Goal: Task Accomplishment & Management: Complete application form

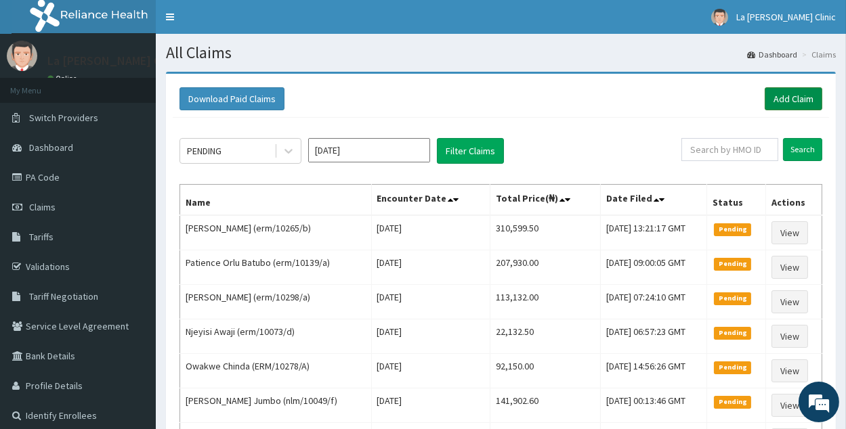
click at [787, 101] on link "Add Claim" at bounding box center [793, 98] width 58 height 23
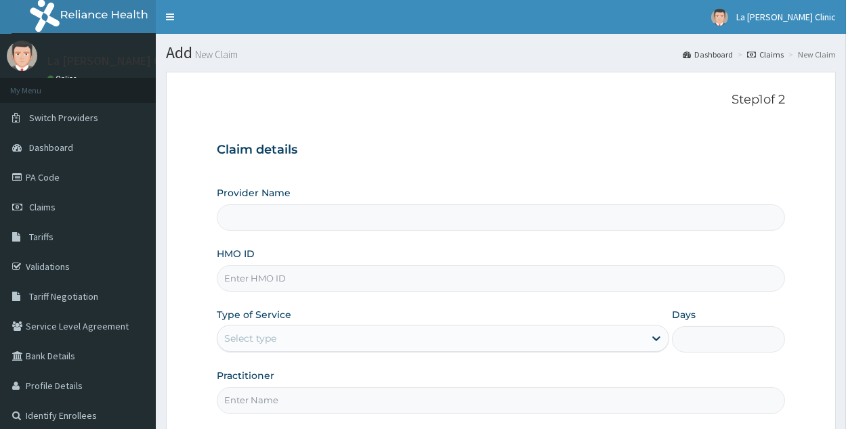
click at [396, 277] on input "HMO ID" at bounding box center [501, 278] width 568 height 26
type input "La [PERSON_NAME] Clinic"
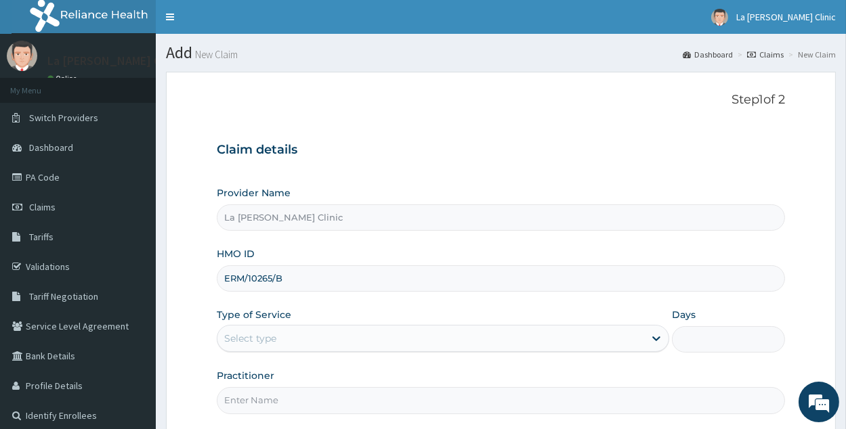
type input "ERM/10265/B"
click at [584, 329] on div "Select type" at bounding box center [430, 339] width 427 height 22
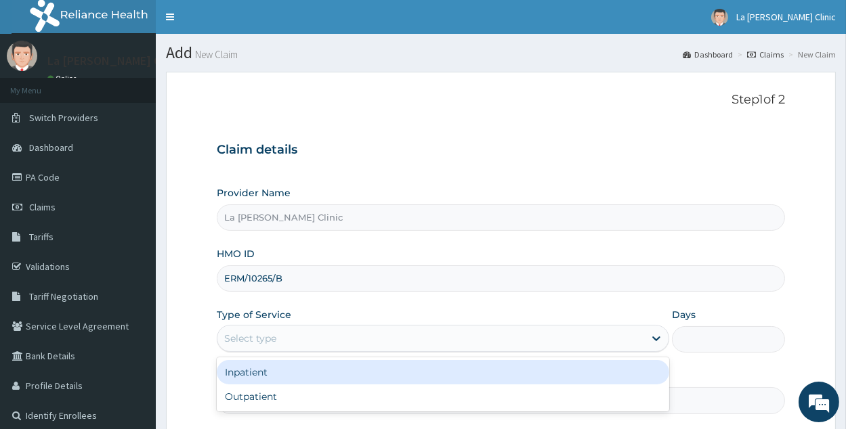
click at [520, 371] on div "Inpatient" at bounding box center [443, 372] width 452 height 24
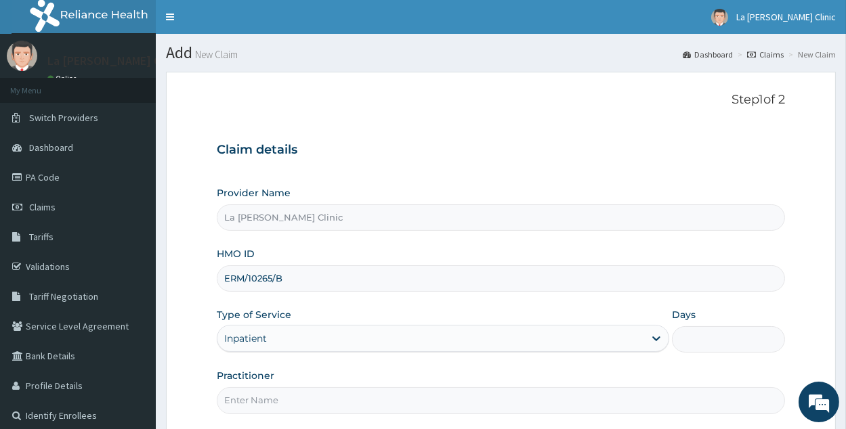
click at [755, 335] on input "Days" at bounding box center [728, 339] width 113 height 26
type input "4"
click at [241, 405] on input "Practitioner" at bounding box center [501, 400] width 568 height 26
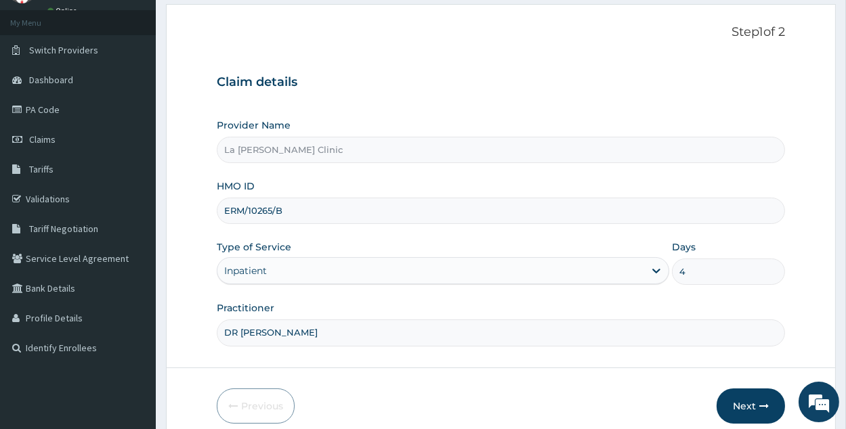
scroll to position [110, 0]
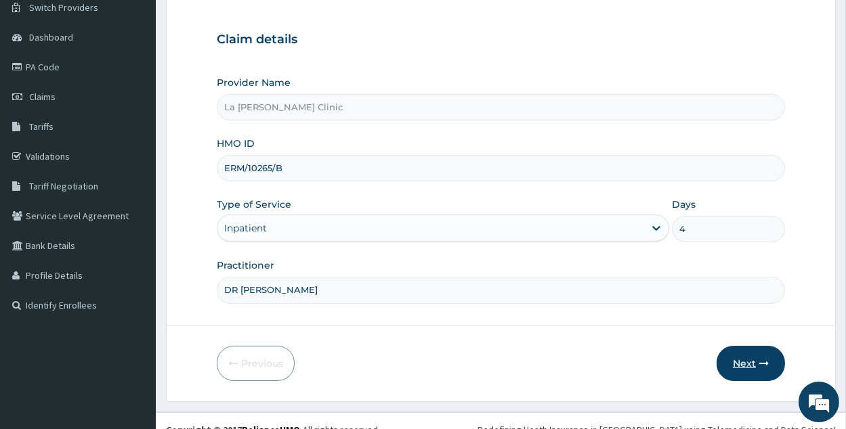
type input "DR AMAEFULE STANLEY"
click at [773, 369] on button "Next" at bounding box center [750, 363] width 68 height 35
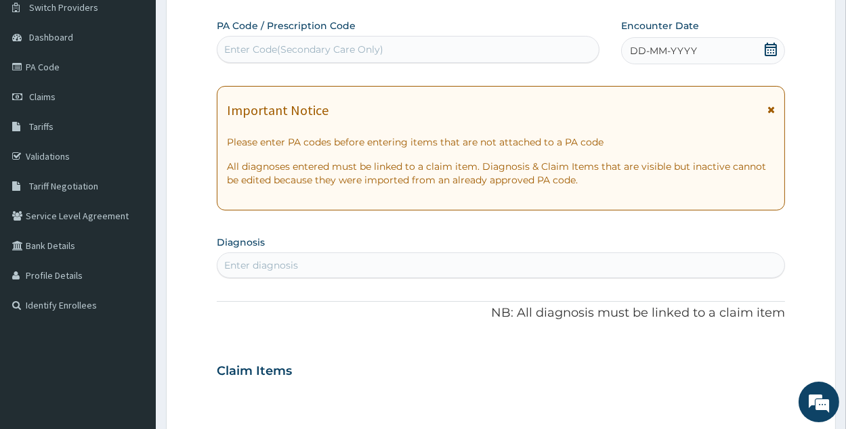
drag, startPoint x: 395, startPoint y: 47, endPoint x: 295, endPoint y: 53, distance: 100.4
click at [295, 53] on div "Enter Code(Secondary Care Only)" at bounding box center [303, 50] width 159 height 14
paste input "PA/A77F8D"
type input "PA/A77F8D"
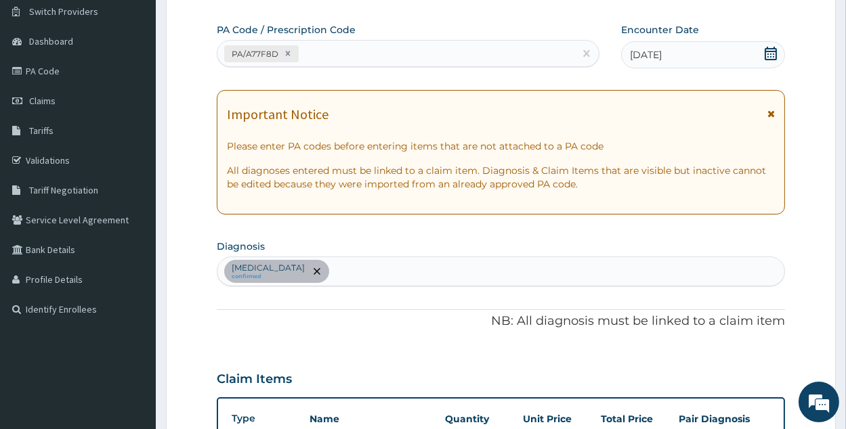
scroll to position [538, 0]
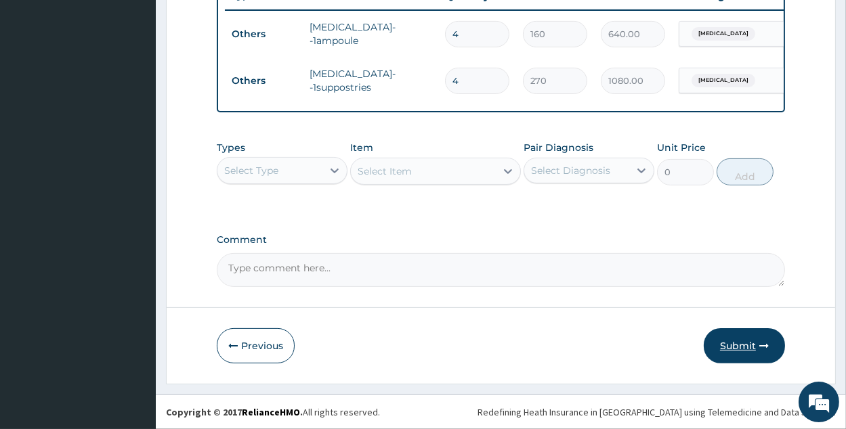
click at [761, 343] on icon "button" at bounding box center [763, 345] width 9 height 9
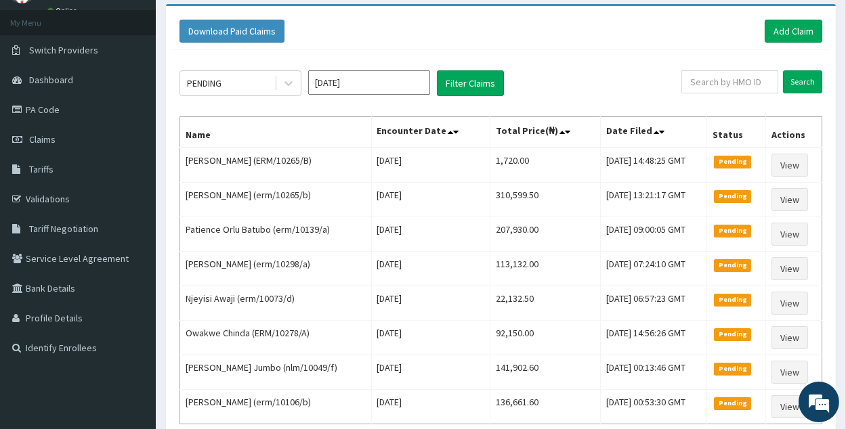
scroll to position [75, 0]
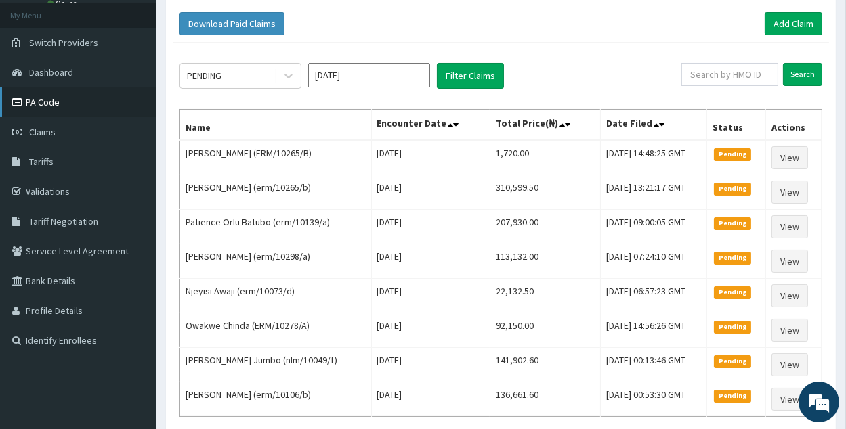
click at [39, 115] on link "PA Code" at bounding box center [78, 102] width 156 height 30
click at [47, 134] on span "Claims" at bounding box center [42, 132] width 26 height 12
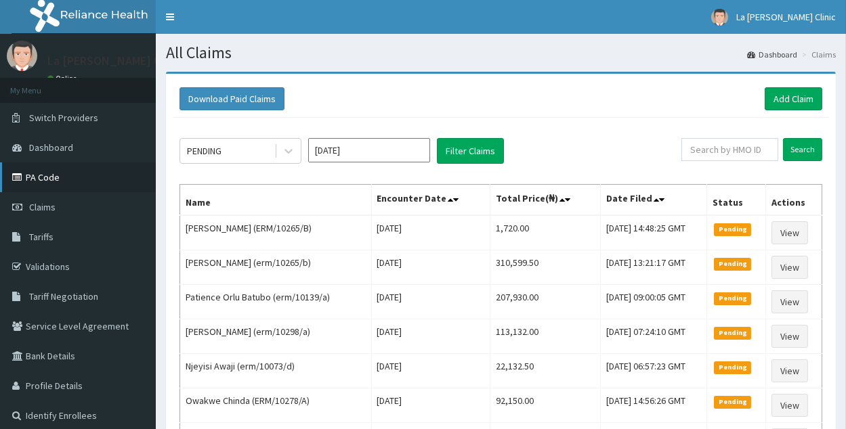
click at [70, 173] on link "PA Code" at bounding box center [78, 178] width 156 height 30
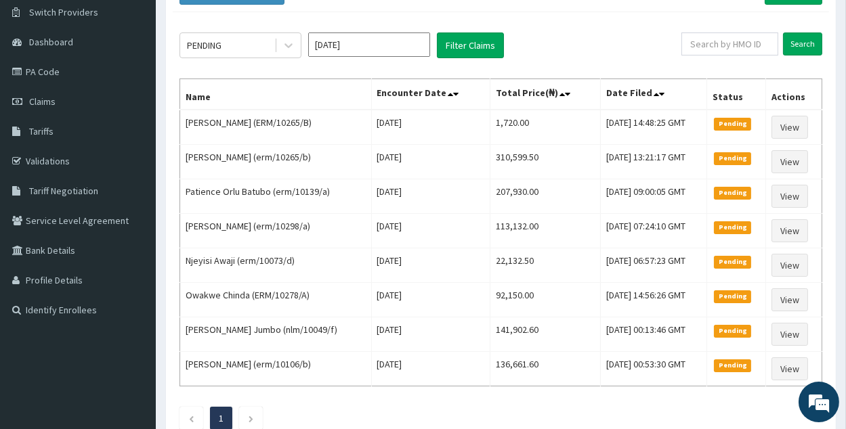
scroll to position [104, 0]
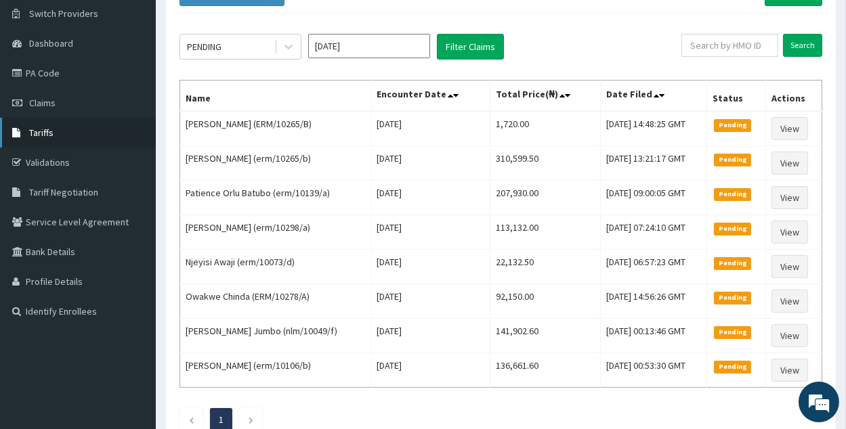
click at [34, 140] on link "Tariffs" at bounding box center [78, 133] width 156 height 30
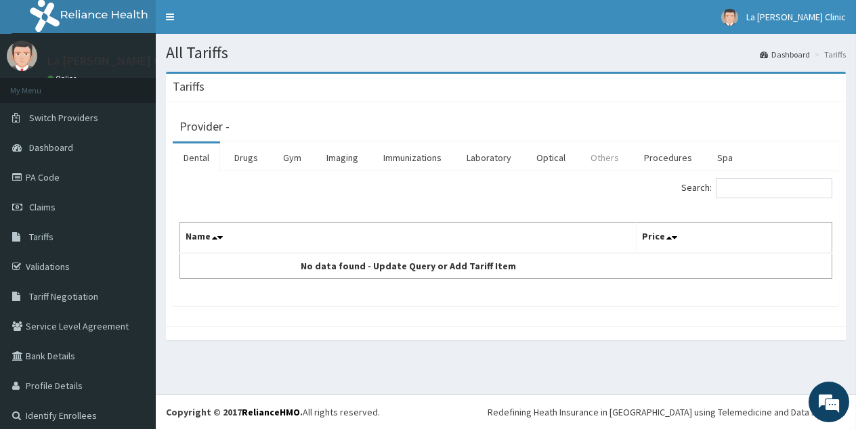
click at [592, 164] on link "Others" at bounding box center [605, 158] width 50 height 28
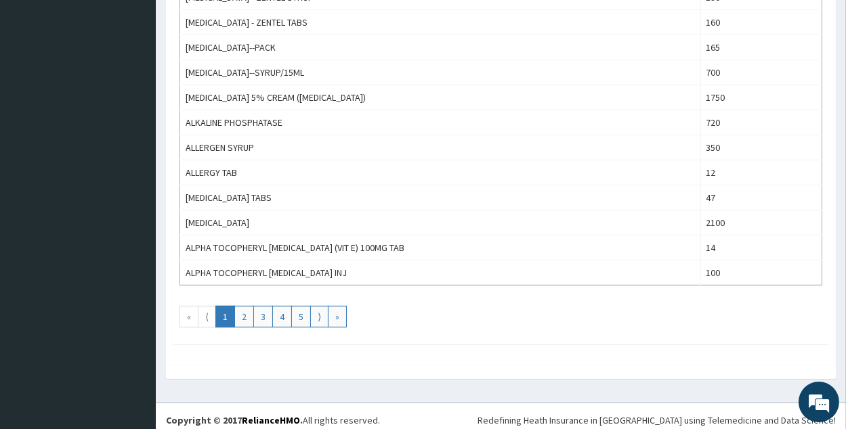
scroll to position [1221, 0]
click at [244, 310] on link "2" at bounding box center [244, 316] width 20 height 22
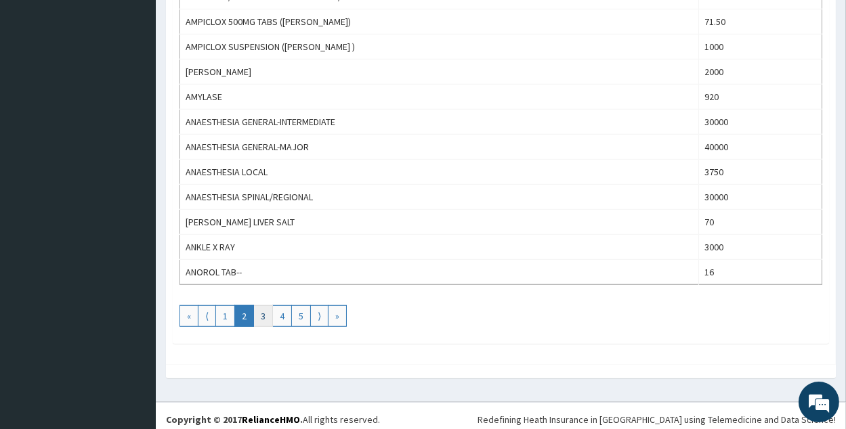
click at [262, 305] on link "3" at bounding box center [263, 316] width 20 height 22
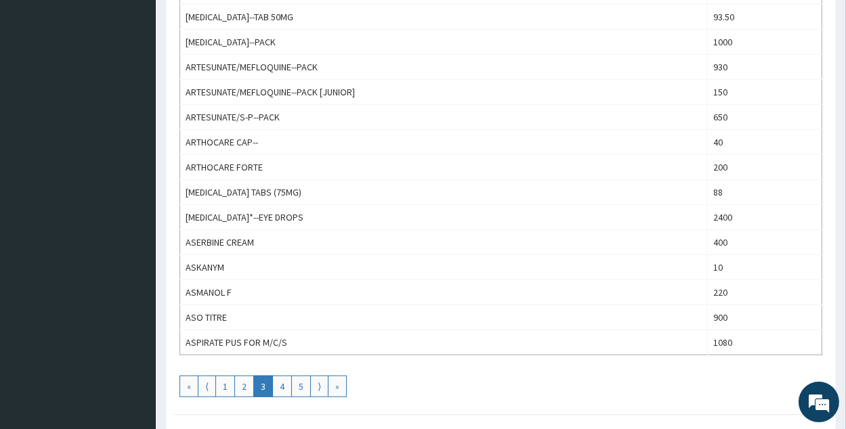
scroll to position [1161, 0]
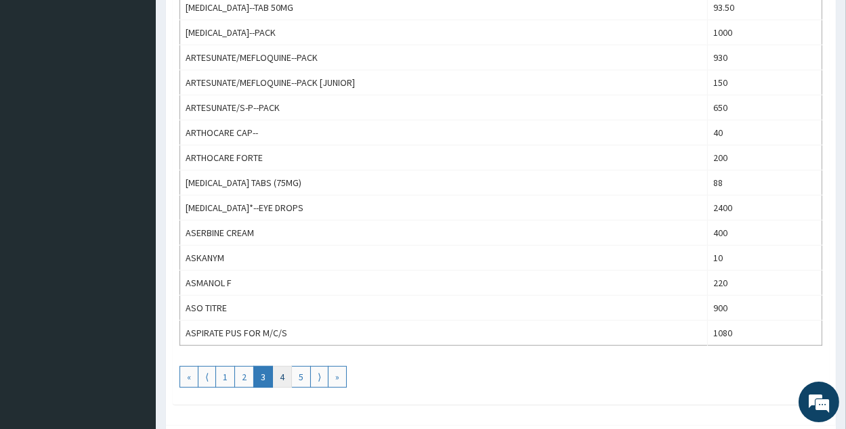
click at [275, 375] on link "4" at bounding box center [282, 377] width 20 height 22
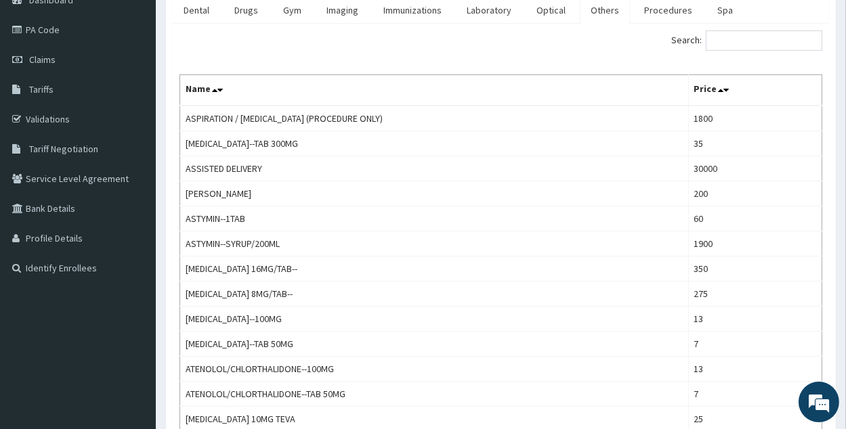
scroll to position [140, 0]
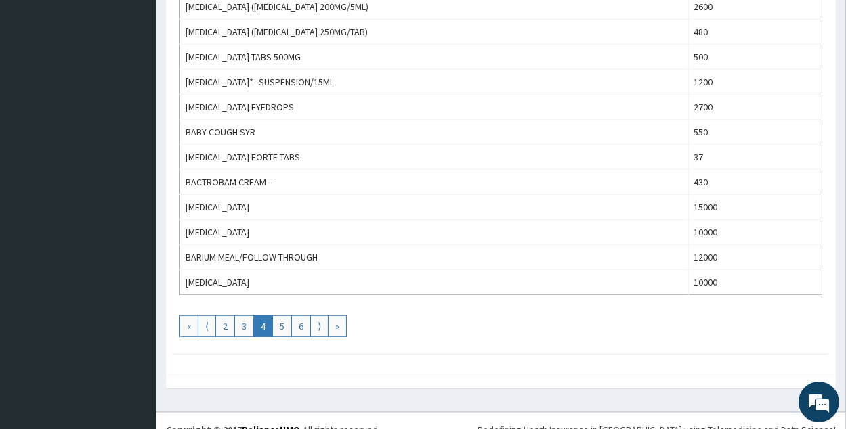
scroll to position [1213, 0]
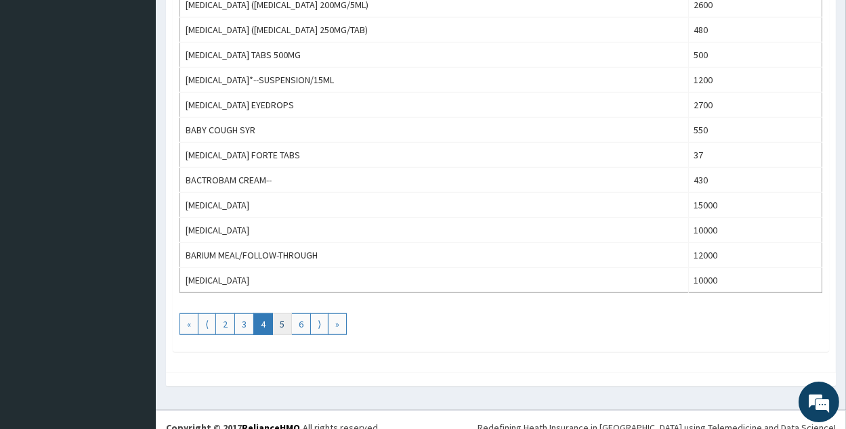
click at [281, 316] on link "5" at bounding box center [282, 324] width 20 height 22
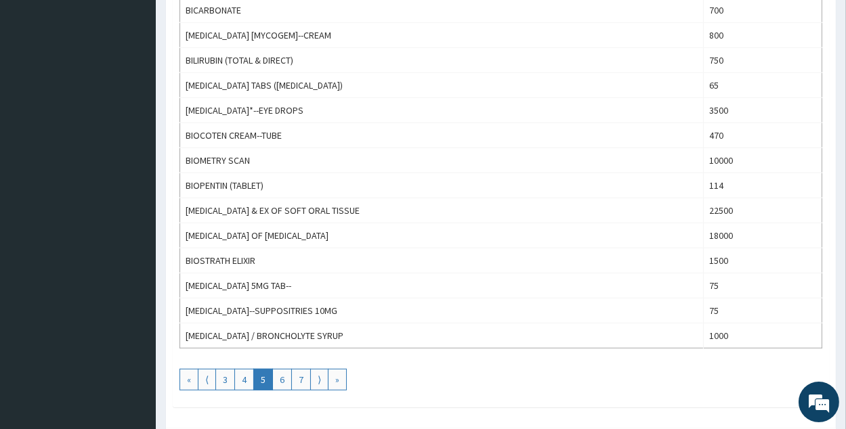
scroll to position [1161, 0]
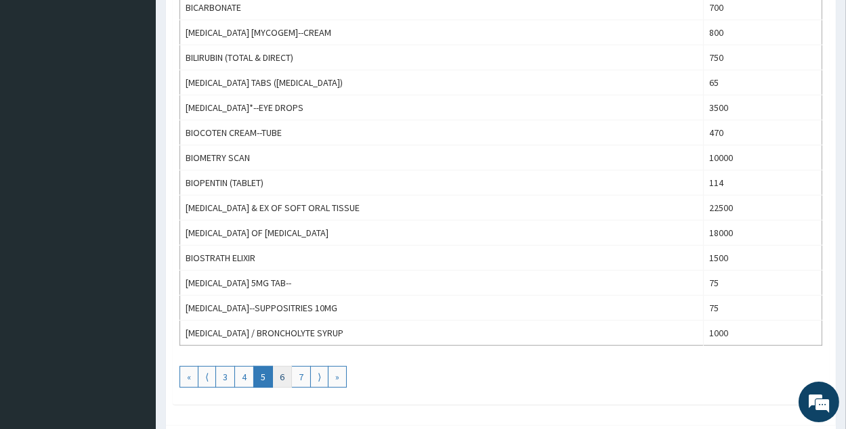
click at [283, 366] on link "6" at bounding box center [282, 377] width 20 height 22
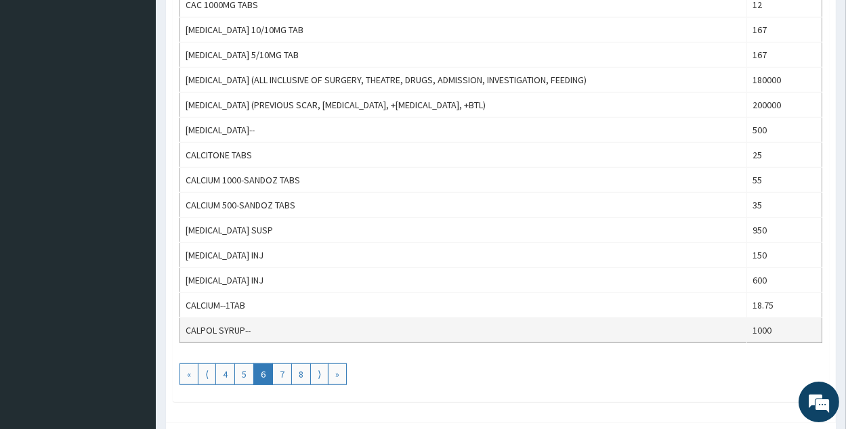
scroll to position [1173, 0]
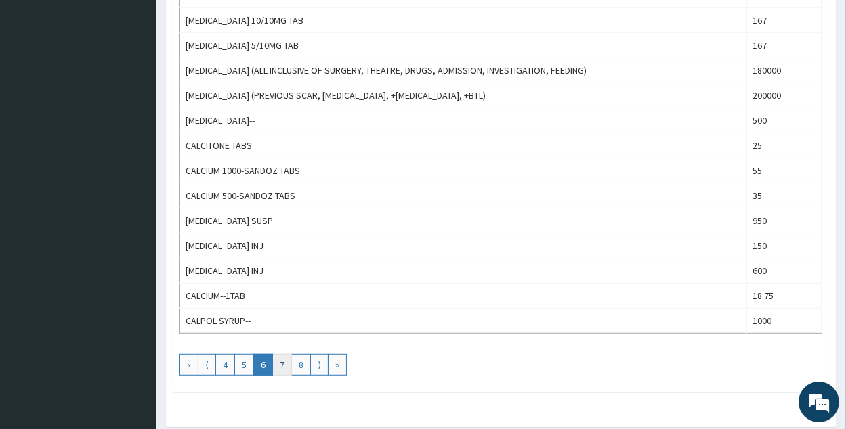
click at [282, 355] on link "7" at bounding box center [282, 365] width 20 height 22
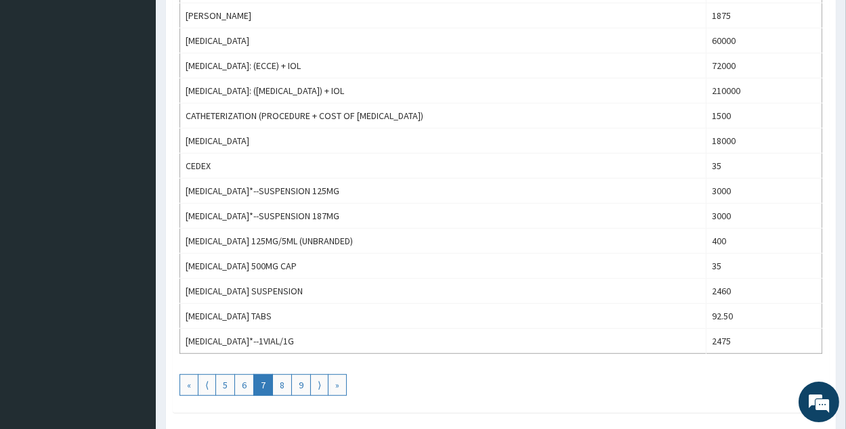
scroll to position [1191, 0]
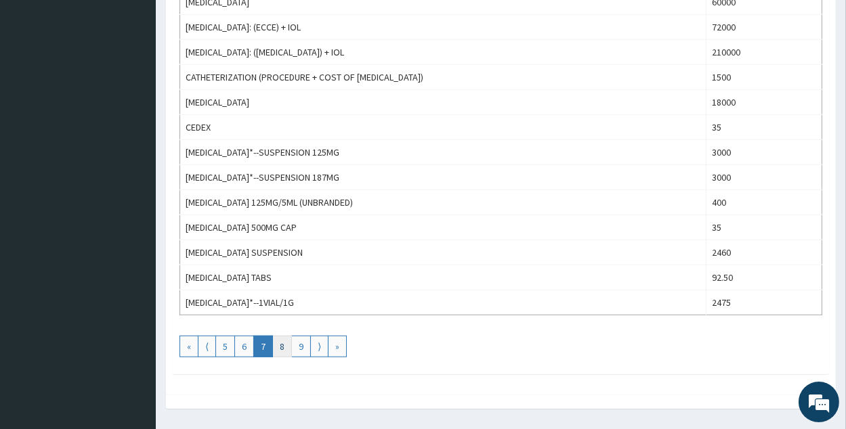
click at [285, 336] on link "8" at bounding box center [282, 347] width 20 height 22
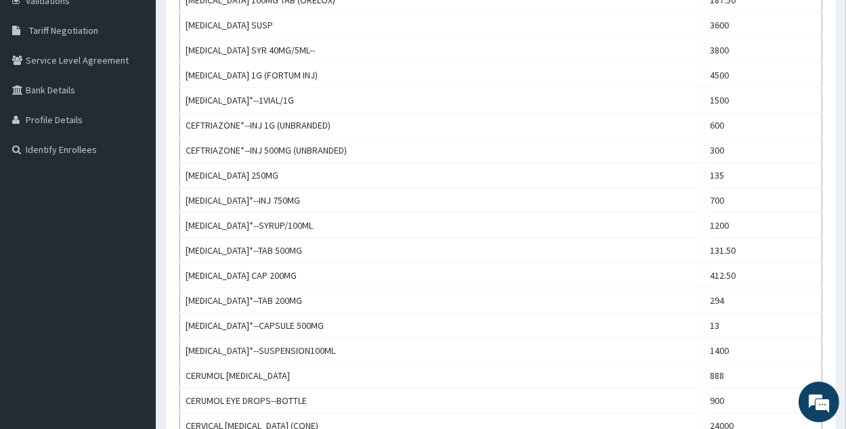
scroll to position [271, 0]
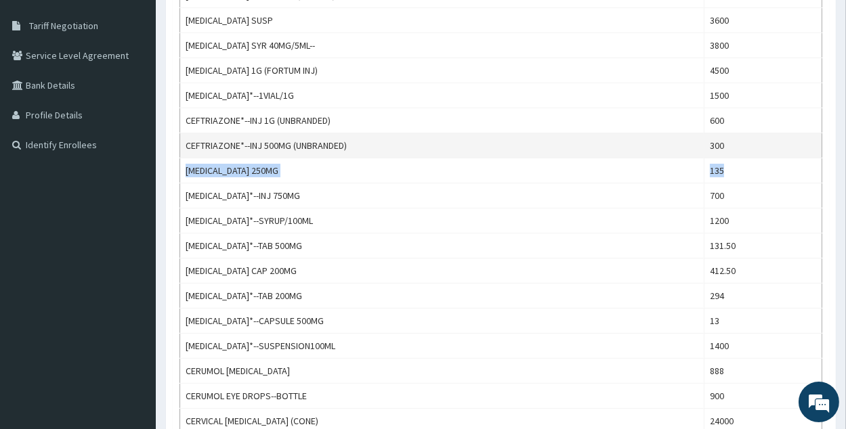
click at [814, 135] on td "300" at bounding box center [762, 145] width 118 height 25
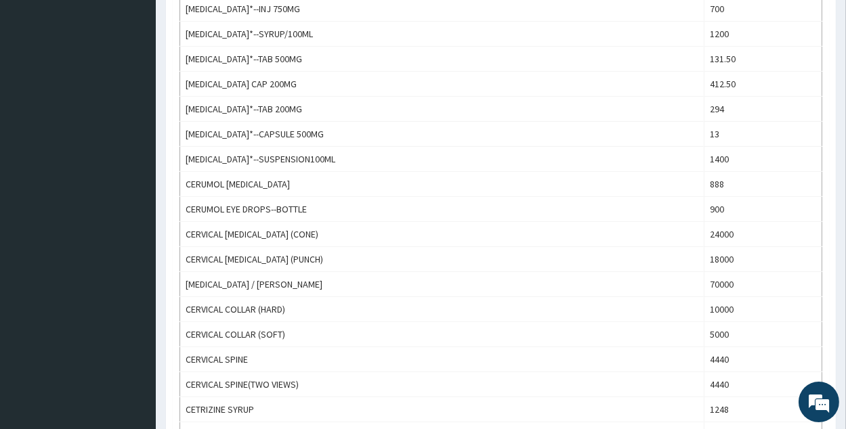
scroll to position [474, 0]
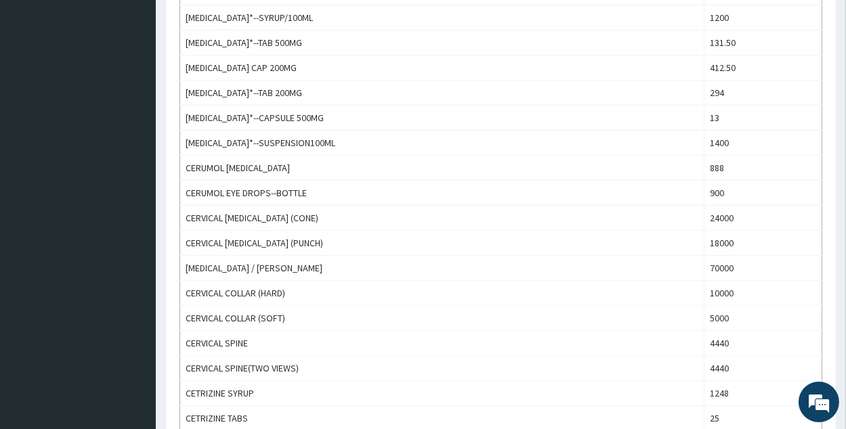
click at [839, 179] on div "Tariffs Provider - La Rosa Clinic St Dental Drugs Gym Imaging Immunizations Lab…" at bounding box center [501, 369] width 690 height 1542
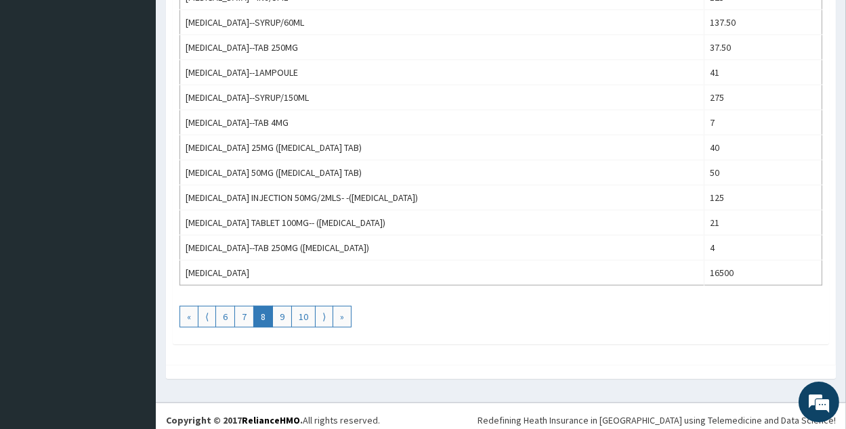
scroll to position [1221, 0]
click at [284, 305] on link "9" at bounding box center [282, 316] width 20 height 22
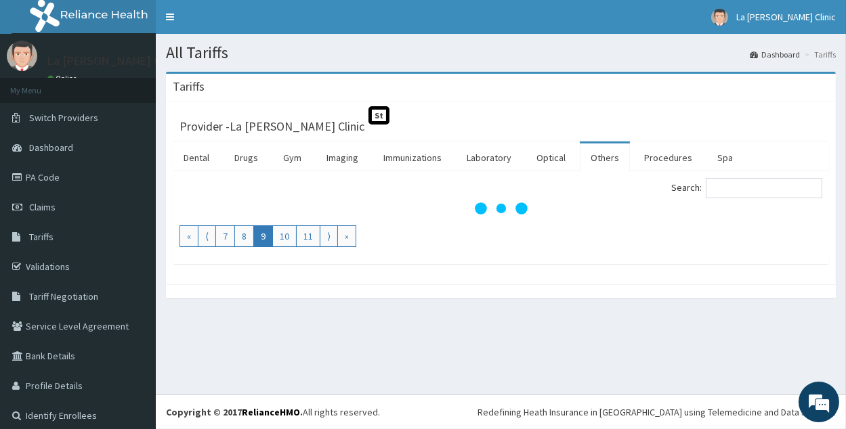
scroll to position [0, 0]
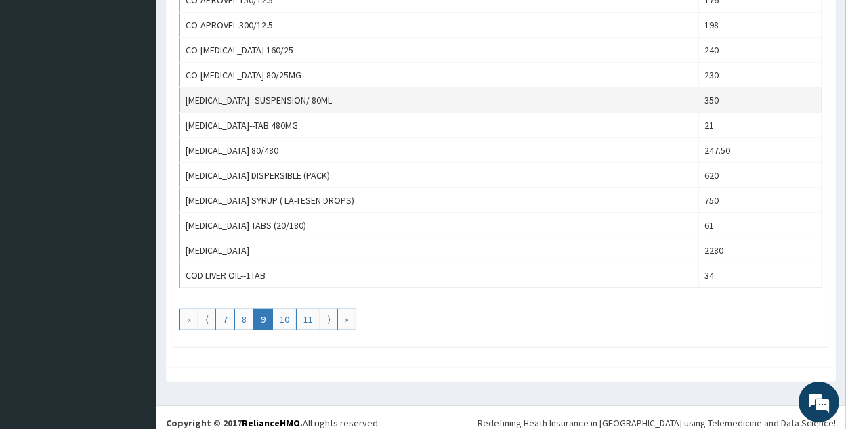
scroll to position [1221, 0]
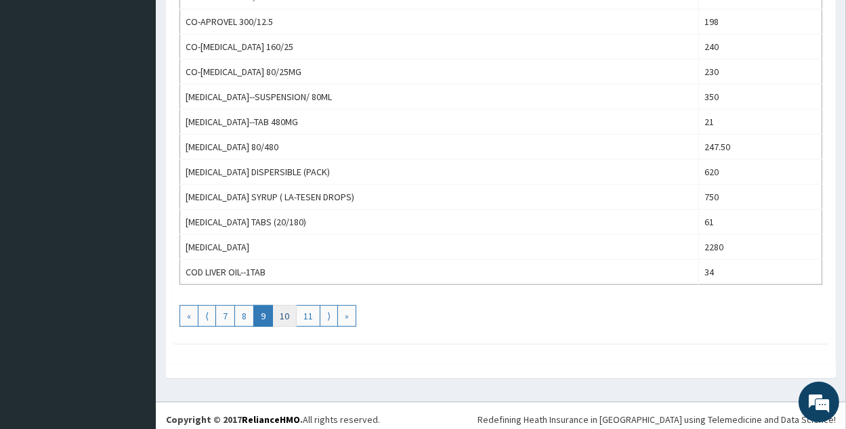
click at [290, 306] on link "10" at bounding box center [284, 316] width 24 height 22
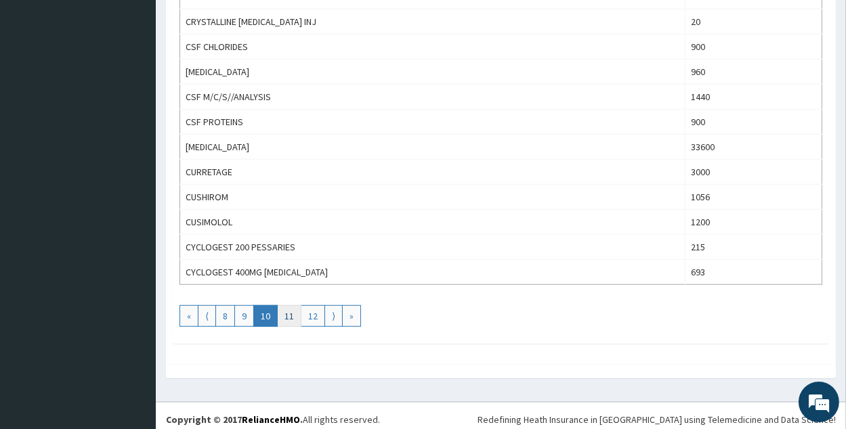
click at [293, 315] on link "11" at bounding box center [289, 316] width 24 height 22
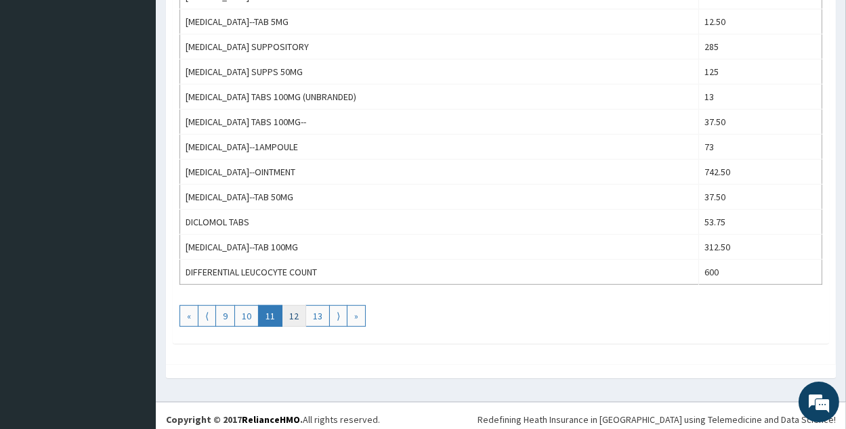
click at [299, 306] on link "12" at bounding box center [294, 316] width 24 height 22
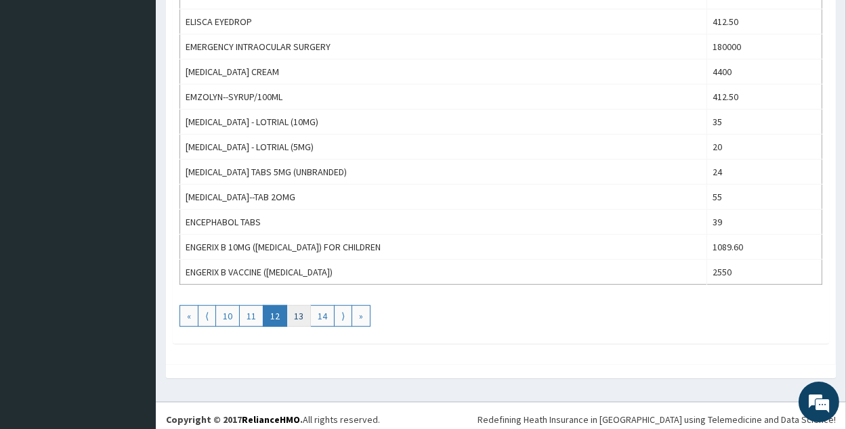
click at [286, 310] on link "13" at bounding box center [298, 316] width 24 height 22
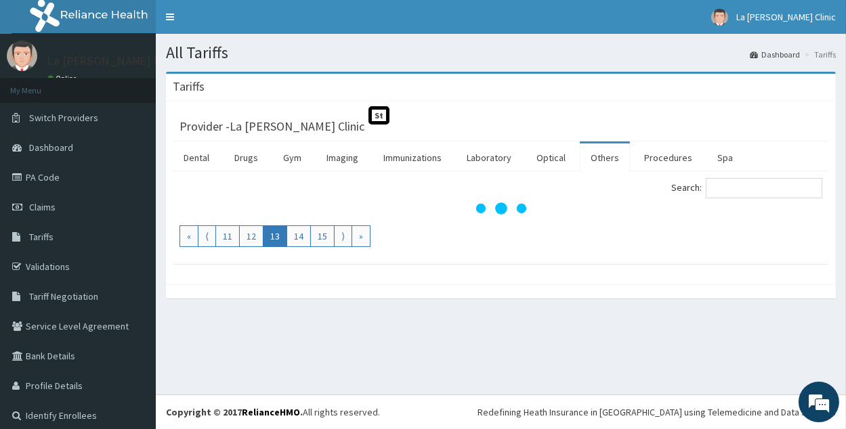
scroll to position [0, 0]
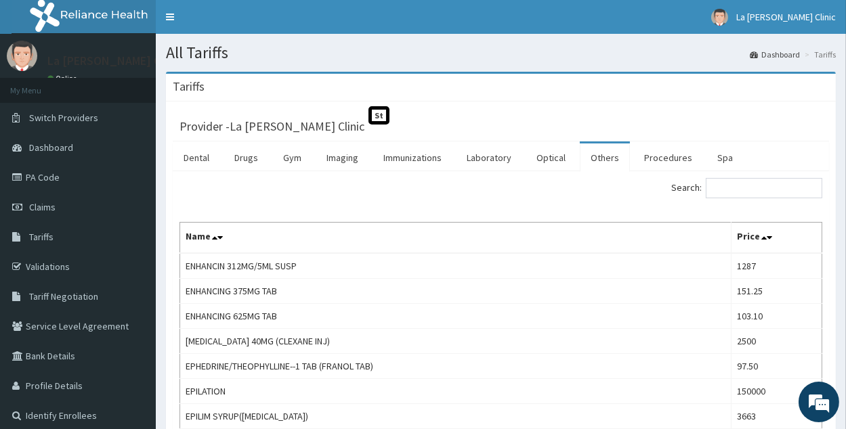
drag, startPoint x: 500, startPoint y: 209, endPoint x: 537, endPoint y: 234, distance: 45.3
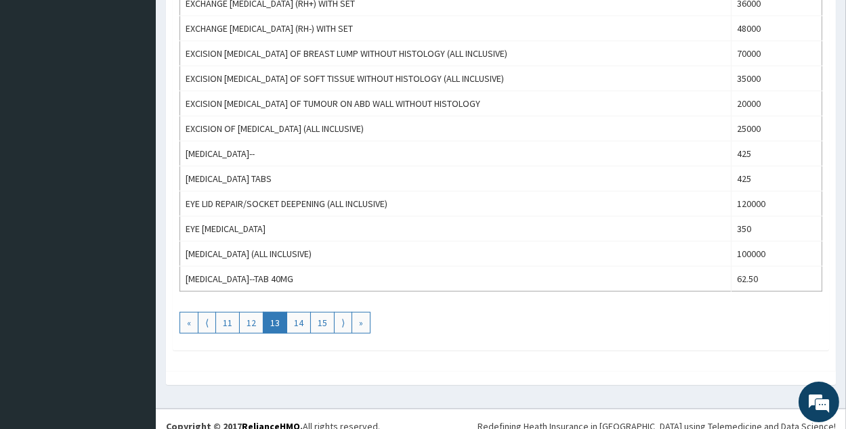
scroll to position [1221, 0]
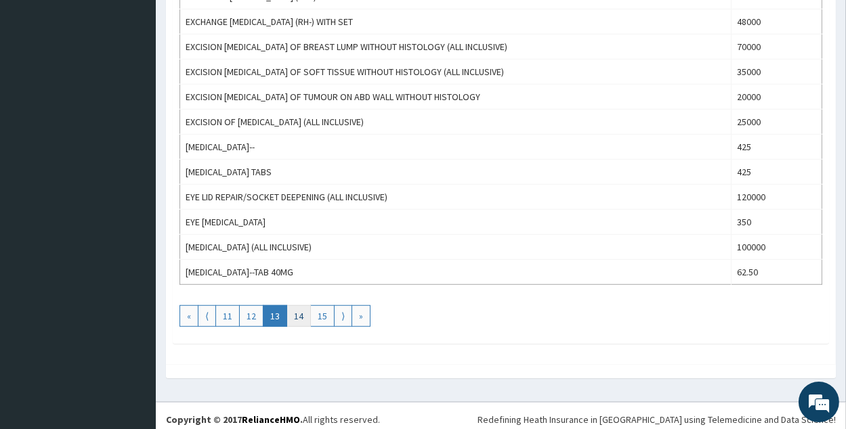
click at [301, 313] on link "14" at bounding box center [298, 316] width 24 height 22
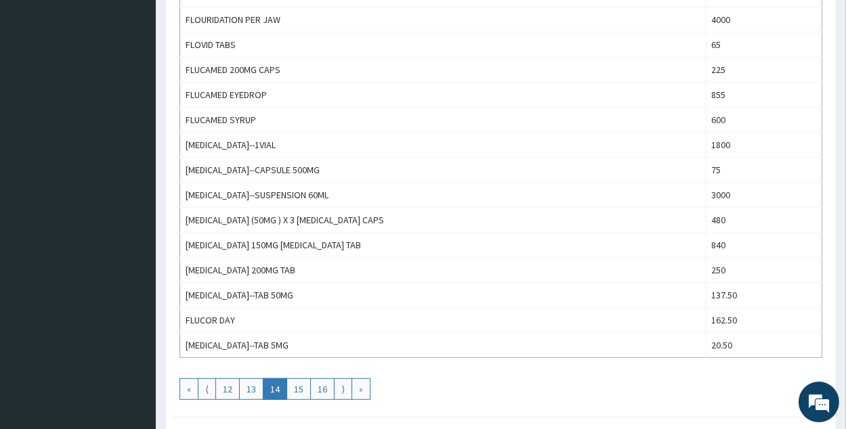
scroll to position [1153, 0]
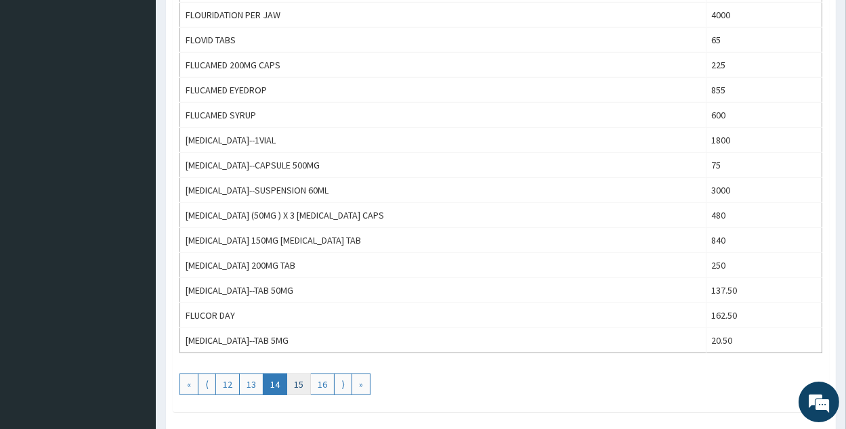
click at [303, 374] on link "15" at bounding box center [298, 385] width 24 height 22
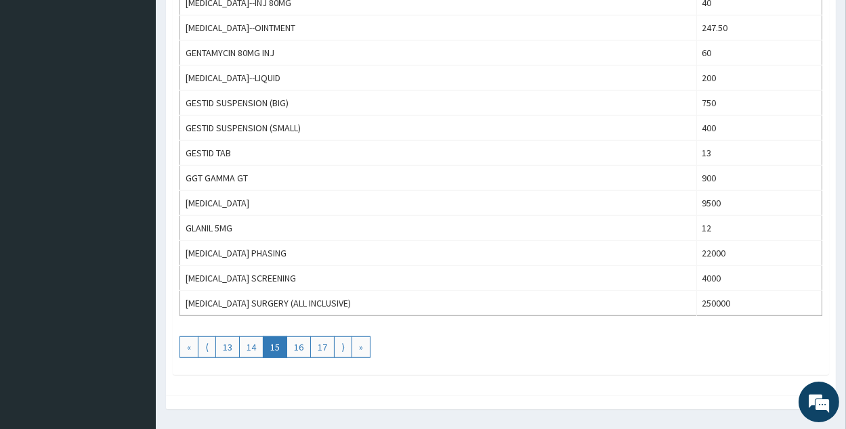
scroll to position [1221, 0]
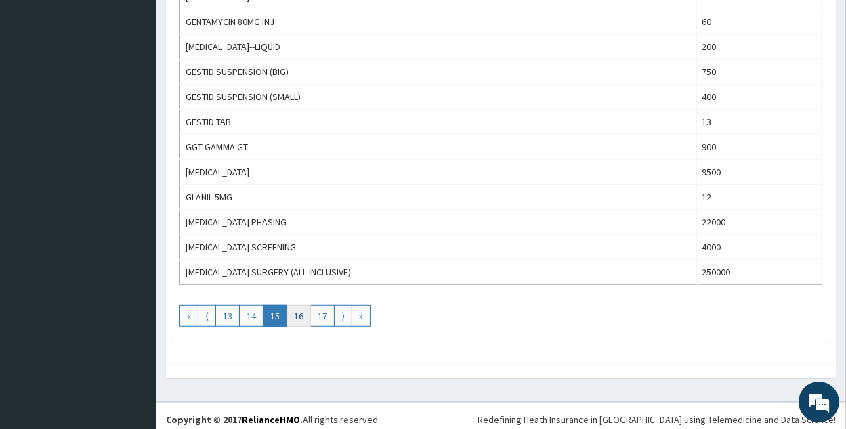
click at [292, 311] on link "16" at bounding box center [298, 316] width 24 height 22
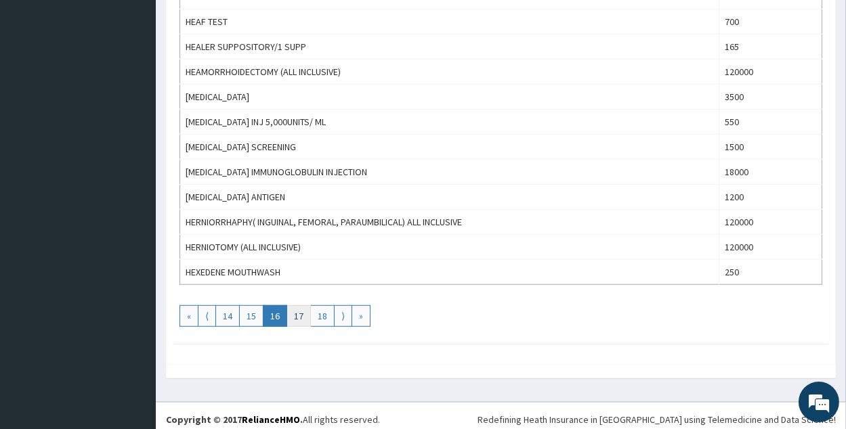
click at [299, 305] on link "17" at bounding box center [298, 316] width 24 height 22
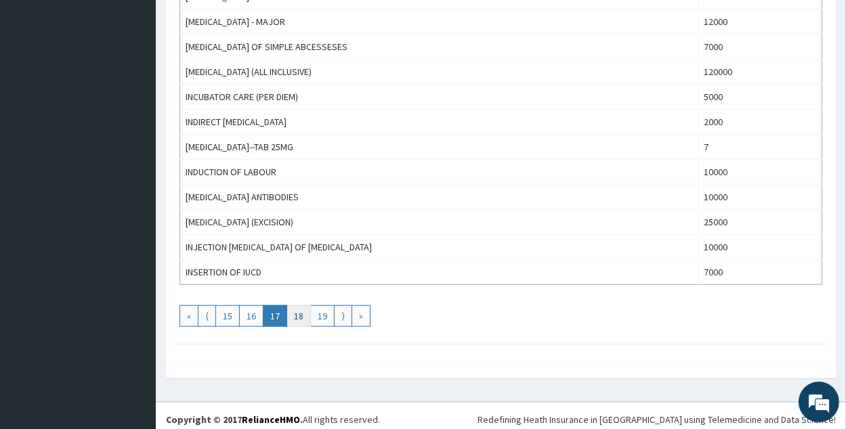
click at [309, 311] on link "18" at bounding box center [298, 316] width 24 height 22
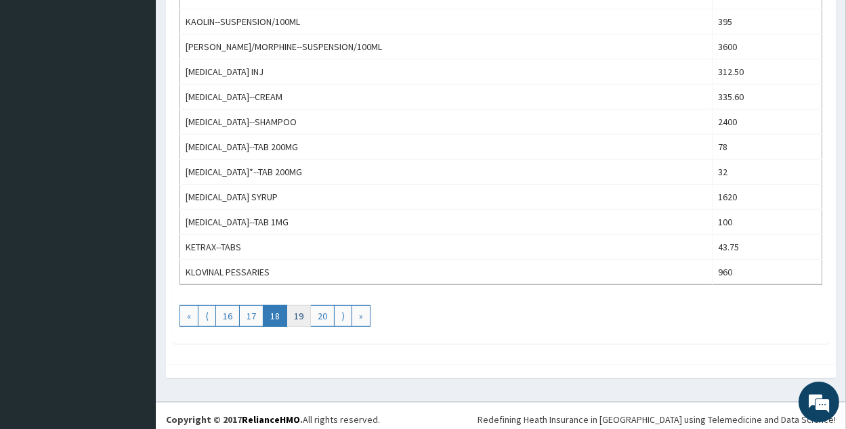
click at [301, 307] on link "19" at bounding box center [298, 316] width 24 height 22
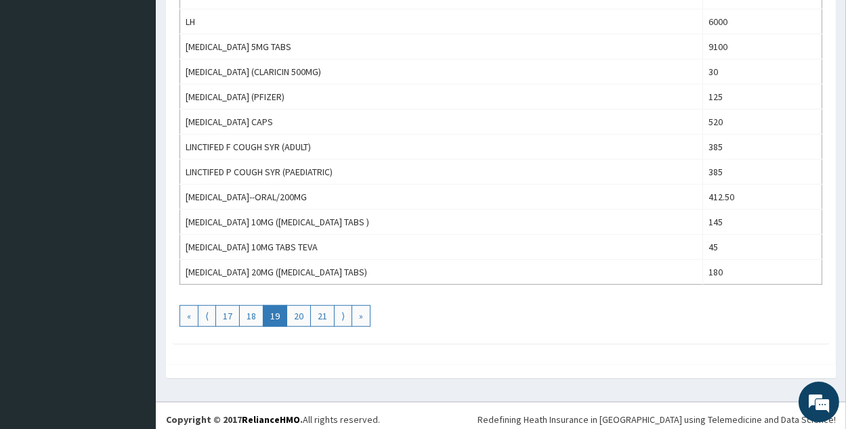
click at [280, 308] on link "19" at bounding box center [275, 316] width 24 height 22
click at [307, 311] on link "20" at bounding box center [298, 316] width 24 height 22
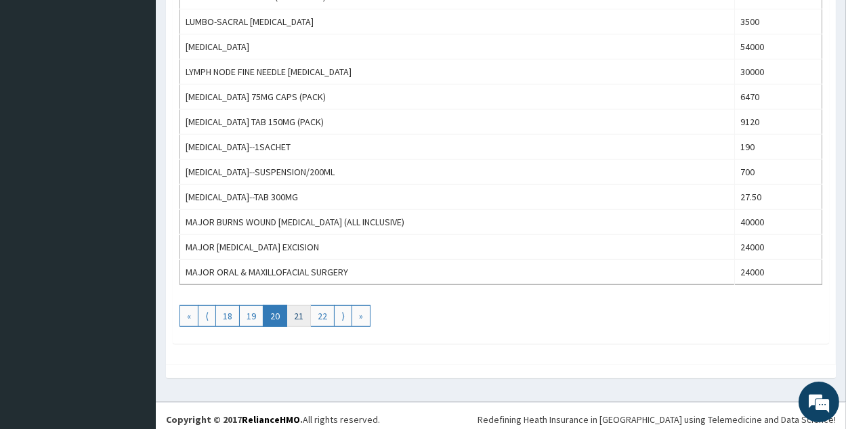
click at [302, 315] on link "21" at bounding box center [298, 316] width 24 height 22
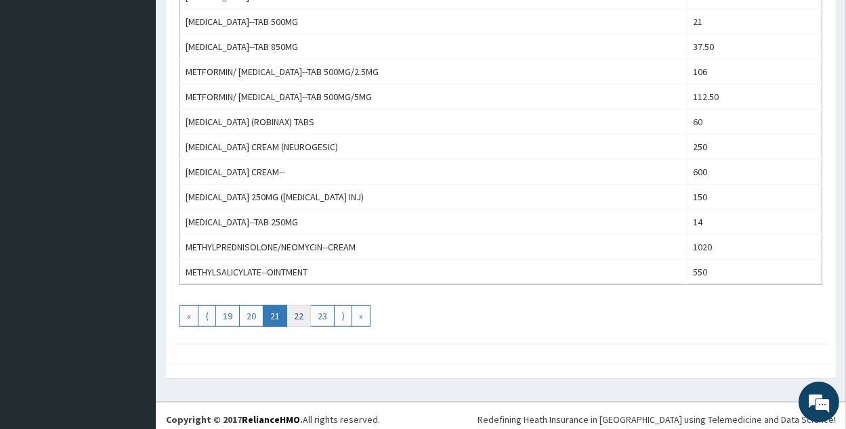
click at [295, 305] on link "22" at bounding box center [298, 316] width 24 height 22
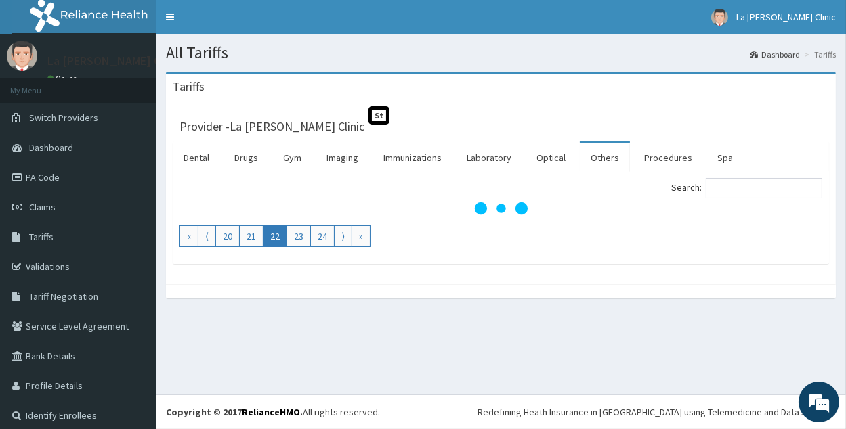
scroll to position [0, 0]
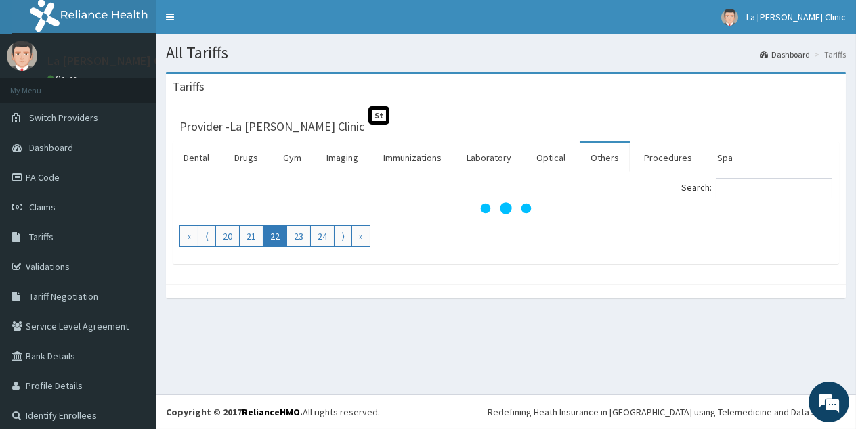
click at [275, 228] on link "22" at bounding box center [275, 236] width 24 height 22
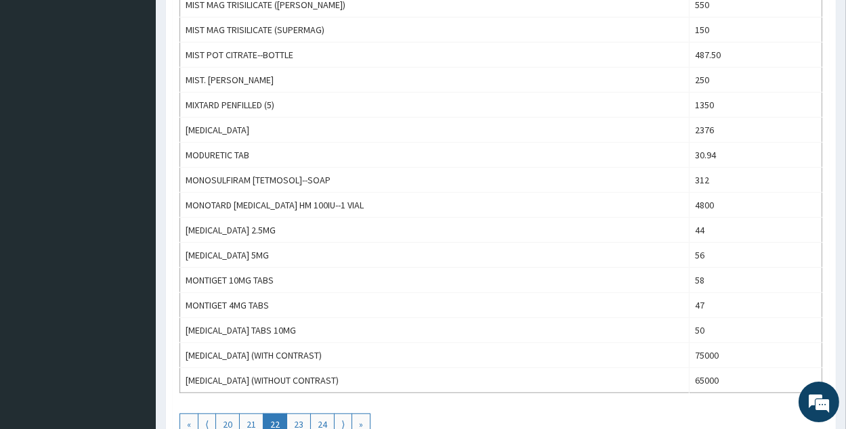
scroll to position [1221, 0]
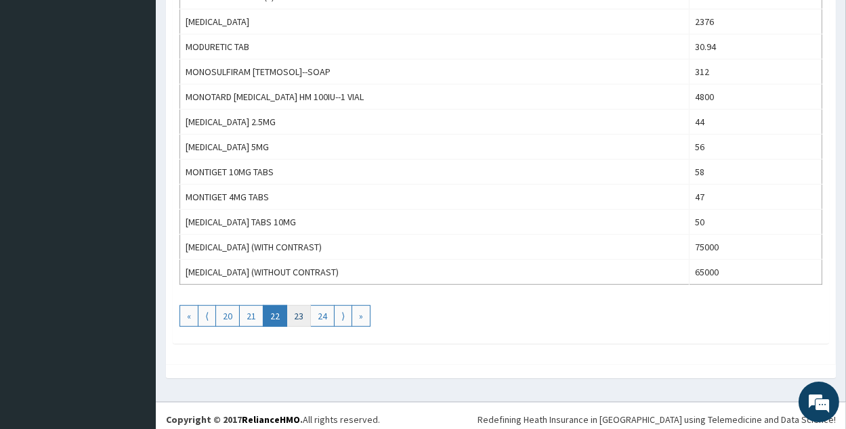
click at [301, 309] on link "23" at bounding box center [298, 316] width 24 height 22
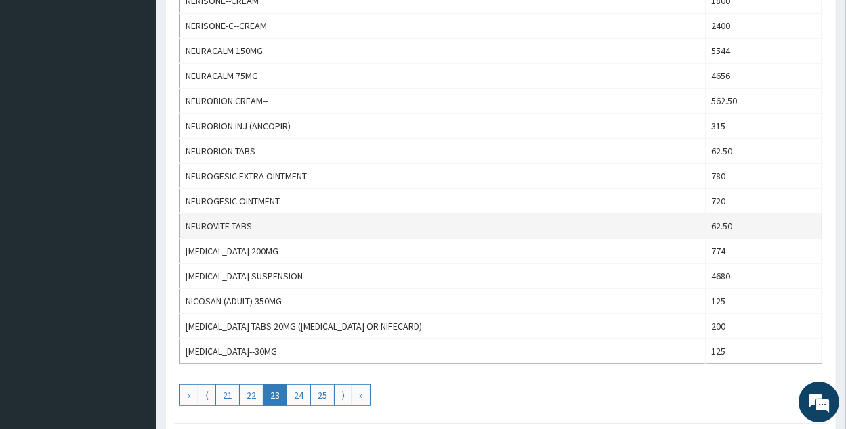
scroll to position [1151, 0]
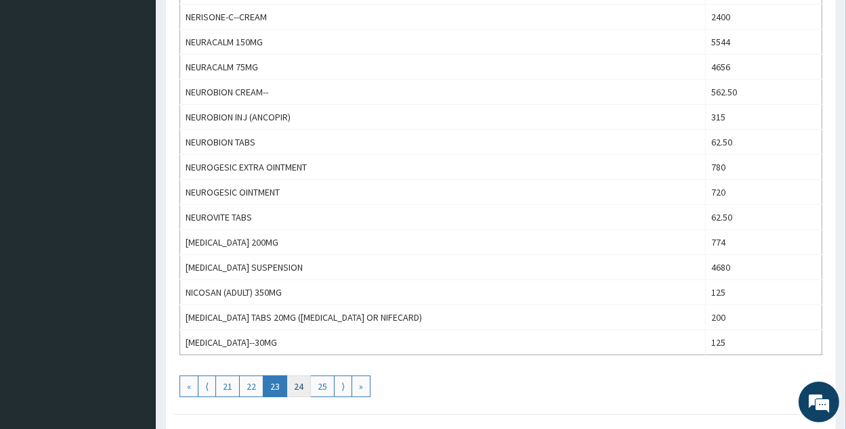
click at [295, 378] on link "24" at bounding box center [298, 387] width 24 height 22
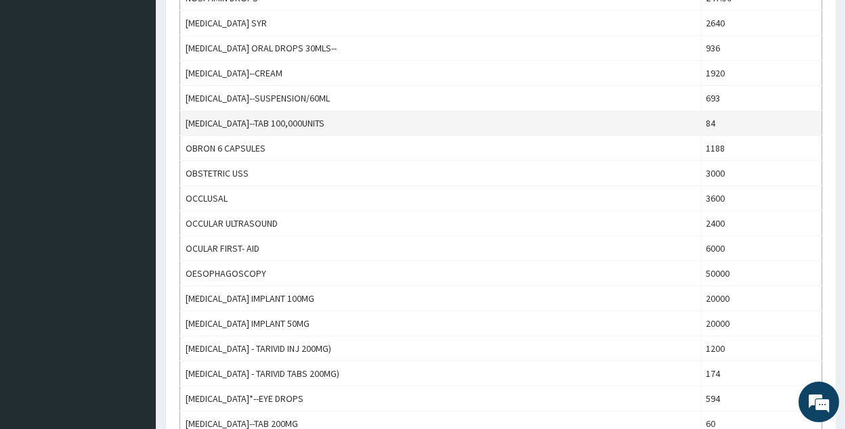
scroll to position [948, 0]
